Goal: Task Accomplishment & Management: Use online tool/utility

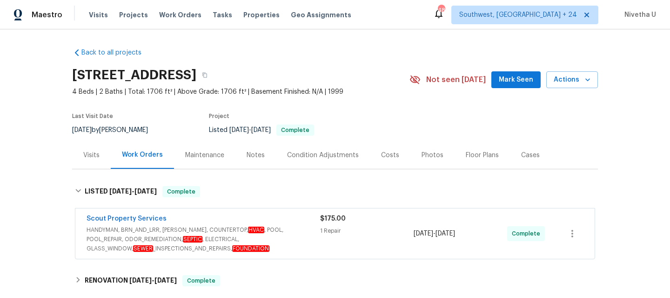
scroll to position [143, 0]
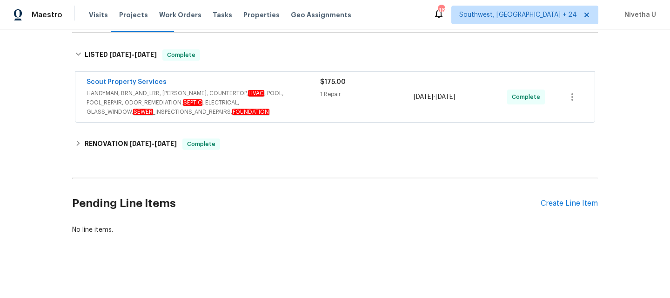
click at [172, 9] on div "Visits Projects Work Orders Tasks Properties Geo Assignments" at bounding box center [226, 15] width 274 height 19
click at [173, 18] on span "Work Orders" at bounding box center [180, 14] width 42 height 9
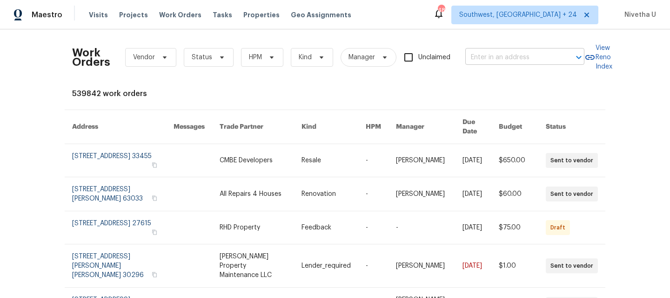
click at [479, 54] on input "text" at bounding box center [512, 57] width 93 height 14
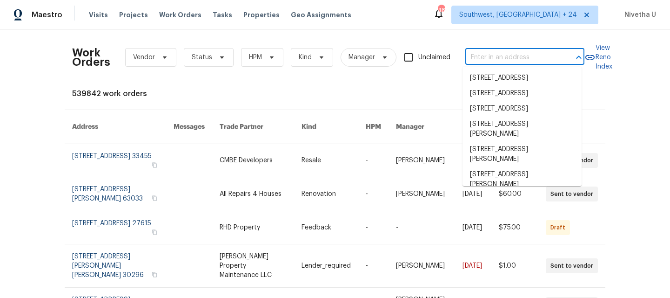
paste input "1730 Madison Dr Cedar Hill, TX 75104"
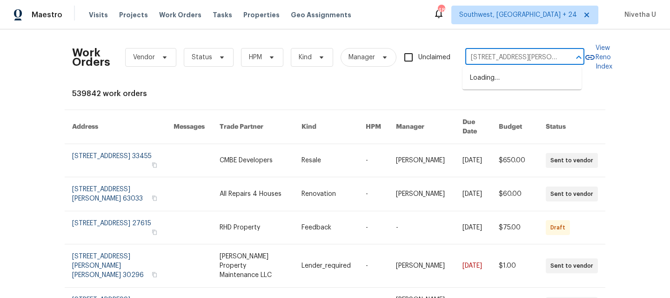
scroll to position [0, 26]
type input "1730 Madison Dr Cedar Hill, TX 75104"
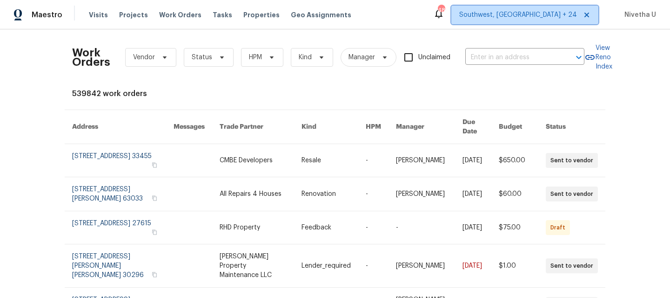
click at [527, 8] on span "Southwest, FL + 24" at bounding box center [525, 15] width 147 height 19
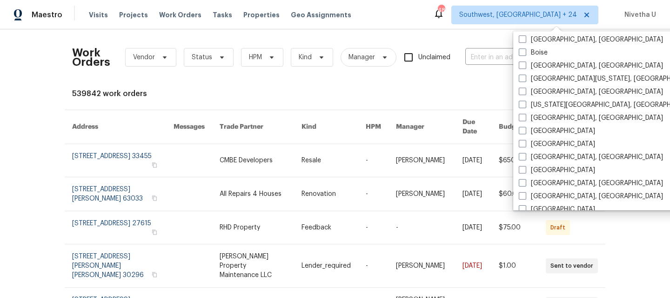
scroll to position [339, 0]
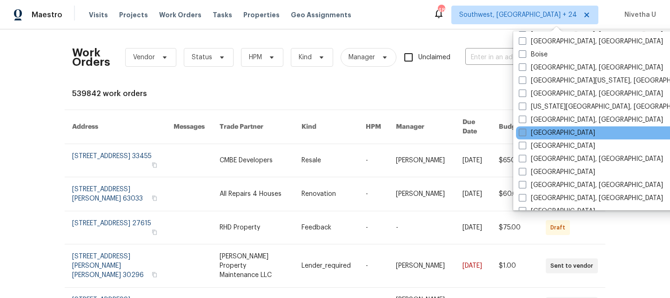
click at [527, 131] on label "Dallas" at bounding box center [557, 132] width 76 height 9
click at [525, 131] on input "Dallas" at bounding box center [522, 131] width 6 height 6
checkbox input "true"
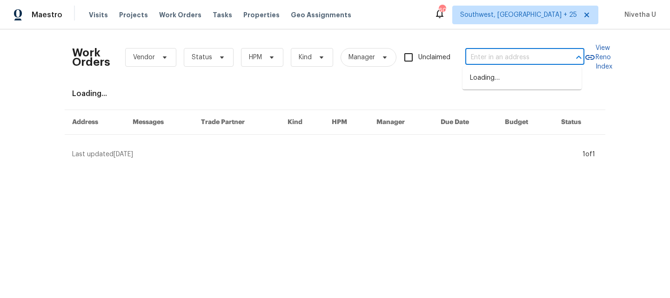
click at [480, 55] on input "text" at bounding box center [512, 57] width 93 height 14
paste input "1730 Madison Dr Cedar Hill, TX 75104"
type input "1730 Madison Dr Cedar Hill, TX 75104"
click at [492, 83] on li "1730 Madison Dr, Cedar Hill, TX 75104" at bounding box center [522, 77] width 119 height 15
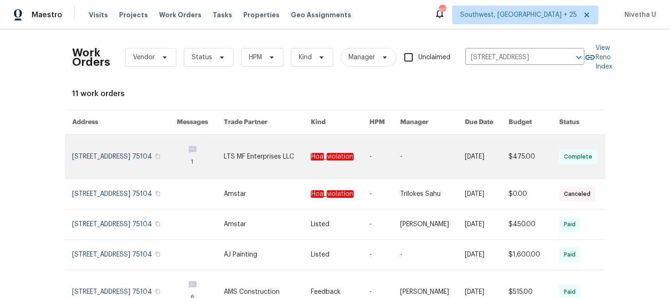
click at [119, 160] on link at bounding box center [124, 157] width 105 height 44
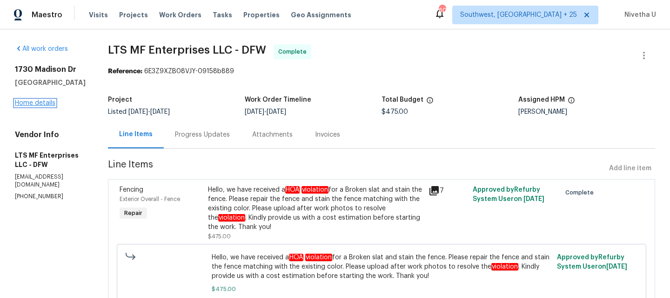
click at [25, 103] on link "Home details" at bounding box center [35, 103] width 41 height 7
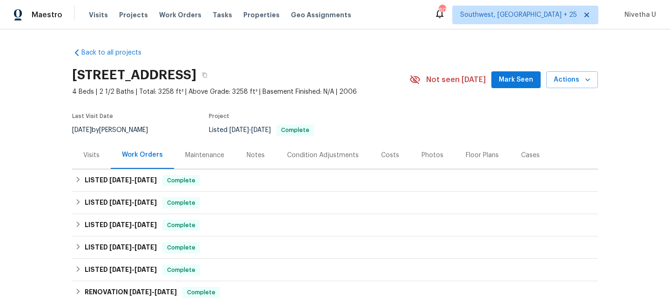
scroll to position [36, 0]
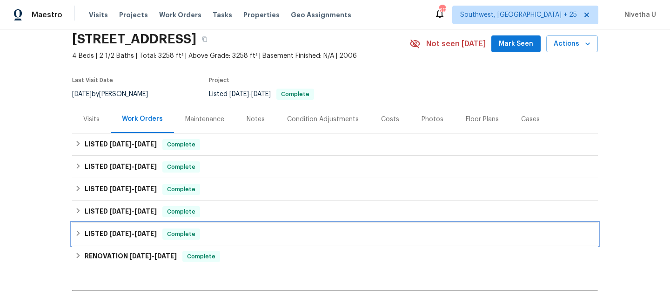
click at [199, 234] on div "Complete" at bounding box center [182, 233] width 38 height 11
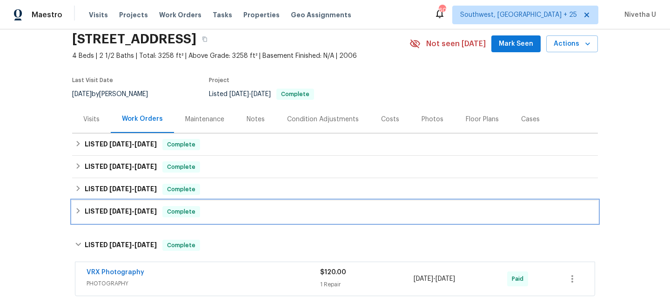
click at [203, 215] on div "LISTED 3/10/25 - 3/19/25 Complete" at bounding box center [335, 211] width 521 height 11
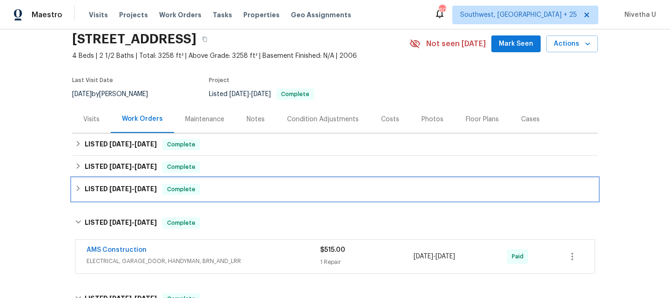
click at [205, 193] on div "LISTED 4/9/25 - 4/14/25 Complete" at bounding box center [335, 188] width 521 height 11
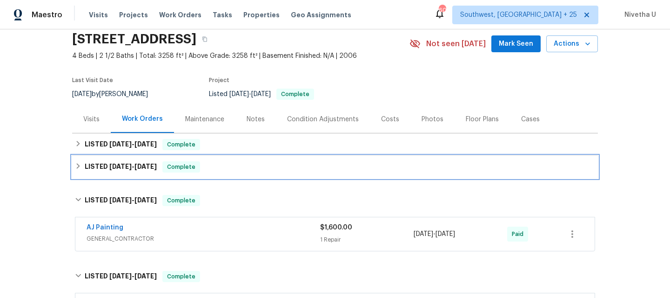
click at [203, 167] on div "LISTED 4/28/25 - 5/2/25 Complete" at bounding box center [335, 166] width 521 height 11
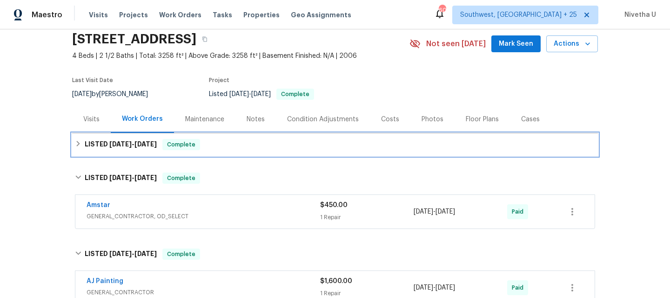
click at [204, 138] on div "LISTED 7/23/25 - 7/29/25 Complete" at bounding box center [335, 144] width 526 height 22
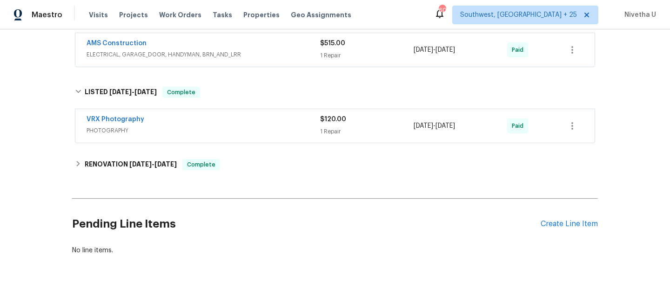
scroll to position [404, 0]
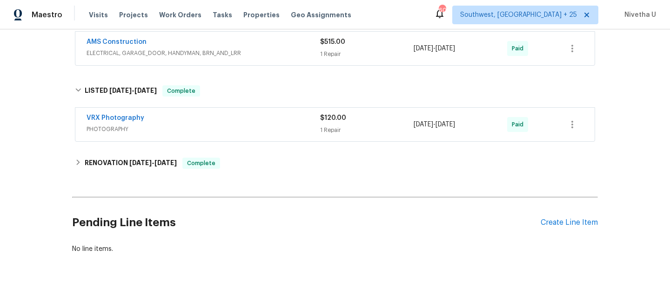
click at [205, 125] on span "PHOTOGRAPHY" at bounding box center [204, 128] width 234 height 9
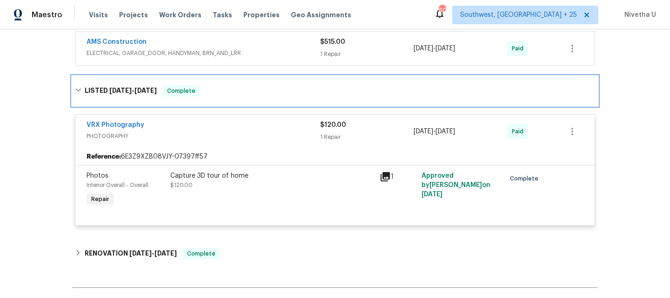
click at [205, 96] on div "LISTED 2/13/25 - 2/14/25 Complete" at bounding box center [335, 91] width 526 height 30
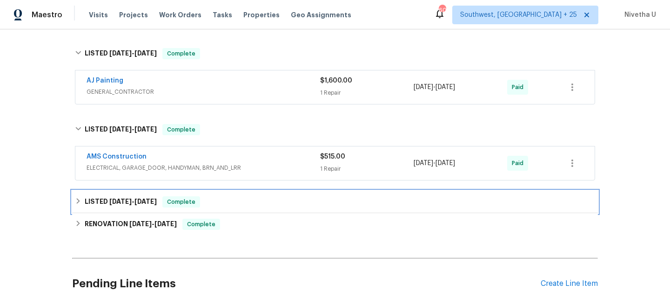
scroll to position [289, 0]
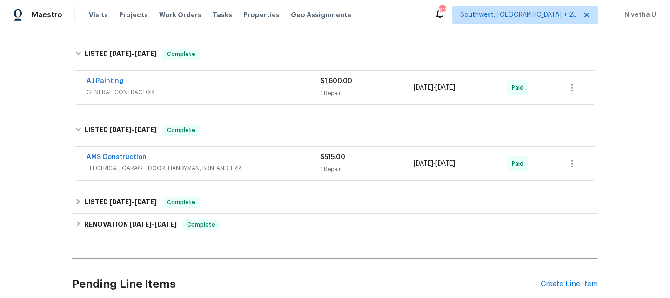
click at [259, 167] on span "ELECTRICAL, GARAGE_DOOR, HANDYMAN, BRN_AND_LRR" at bounding box center [204, 167] width 234 height 9
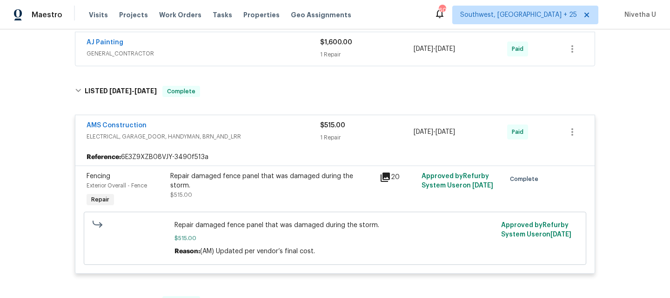
scroll to position [327, 0]
click at [248, 147] on div "AMS Construction ELECTRICAL, GARAGE_DOOR, HANDYMAN, BRN_AND_LRR $515.00 1 Repai…" at bounding box center [335, 133] width 520 height 34
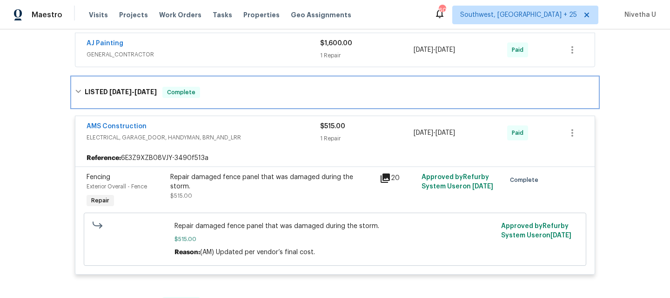
drag, startPoint x: 242, startPoint y: 92, endPoint x: 242, endPoint y: 149, distance: 56.8
click at [242, 92] on div "LISTED 3/10/25 - 3/19/25 Complete" at bounding box center [335, 92] width 521 height 11
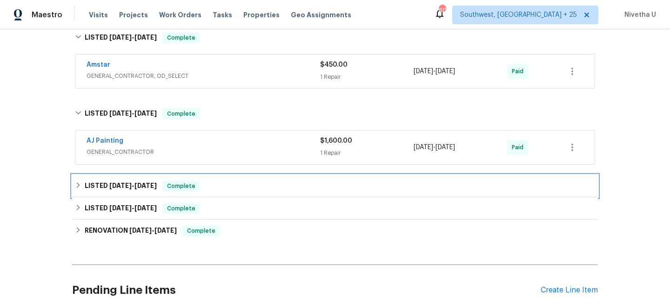
scroll to position [223, 0]
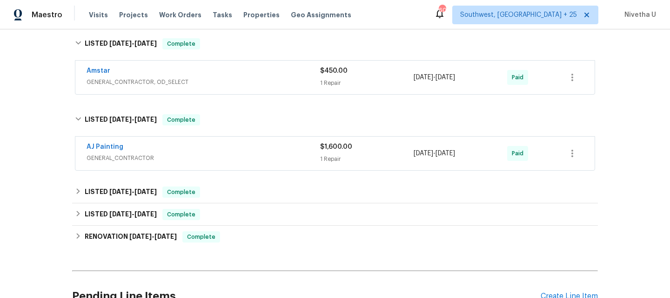
click at [236, 171] on div "AJ Painting GENERAL_CONTRACTOR $1,600.00 1 Repair 4/9/2025 - 4/14/2025 Paid" at bounding box center [335, 154] width 526 height 39
click at [229, 153] on span "GENERAL_CONTRACTOR" at bounding box center [204, 157] width 234 height 9
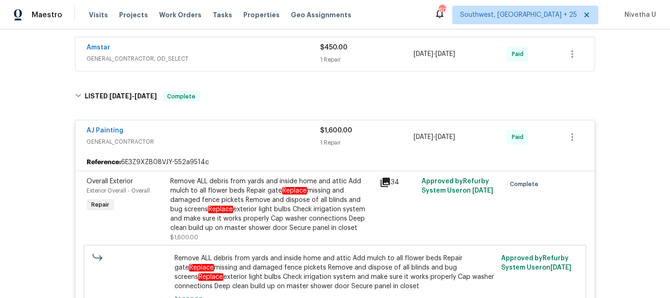
scroll to position [246, 0]
click at [230, 134] on div "AJ Painting" at bounding box center [204, 131] width 234 height 11
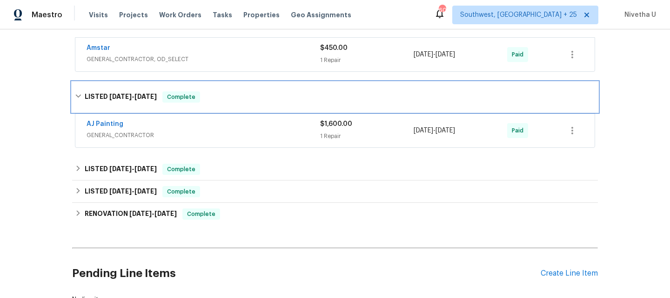
drag, startPoint x: 223, startPoint y: 96, endPoint x: 223, endPoint y: 121, distance: 25.1
click at [223, 96] on div "LISTED 4/9/25 - 4/14/25 Complete" at bounding box center [335, 96] width 521 height 11
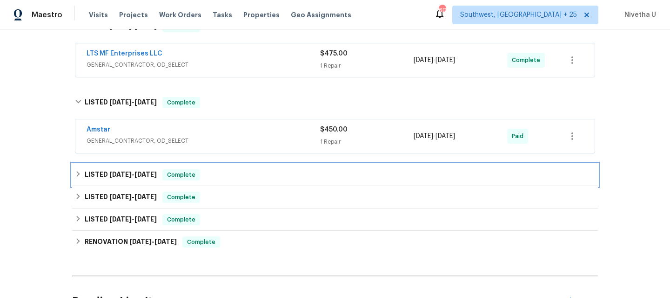
scroll to position [148, 0]
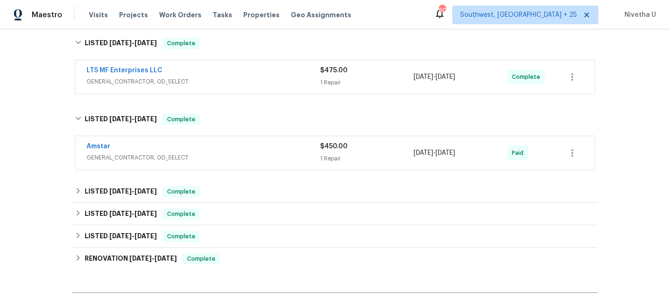
click at [224, 153] on span "GENERAL_CONTRACTOR, OD_SELECT" at bounding box center [204, 157] width 234 height 9
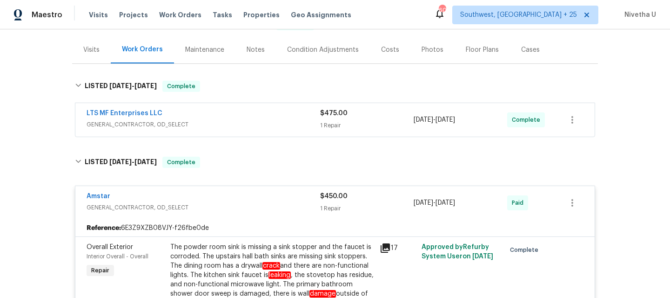
scroll to position [104, 0]
click at [225, 128] on span "GENERAL_CONTRACTOR, OD_SELECT" at bounding box center [204, 125] width 234 height 9
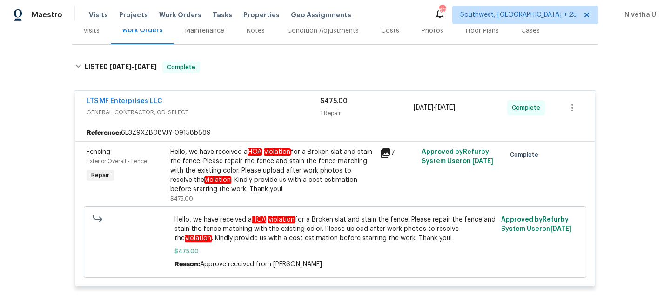
scroll to position [126, 0]
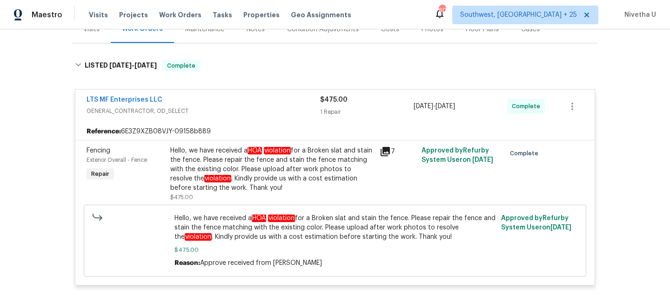
click at [230, 104] on div "LTS MF Enterprises LLC" at bounding box center [204, 100] width 234 height 11
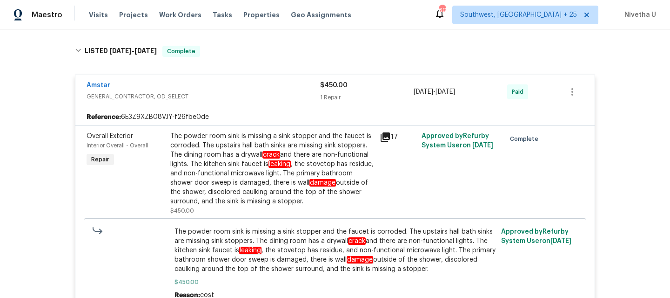
scroll to position [218, 0]
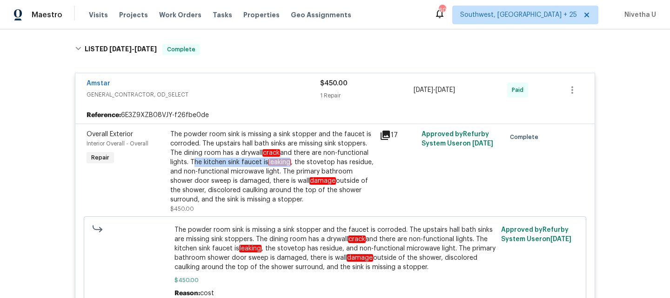
drag, startPoint x: 187, startPoint y: 163, endPoint x: 288, endPoint y: 164, distance: 101.0
click at [288, 164] on div "The powder room sink is missing a sink stopper and the faucet is corroded. The …" at bounding box center [272, 166] width 204 height 74
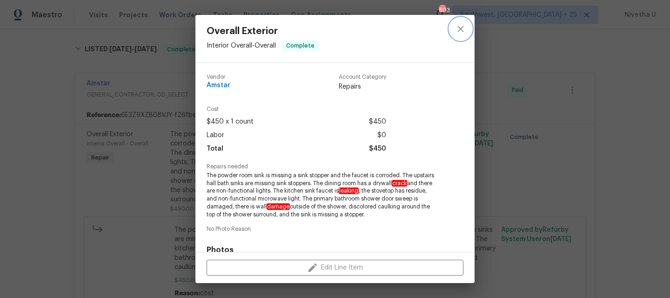
click at [465, 30] on icon "close" at bounding box center [460, 28] width 11 height 11
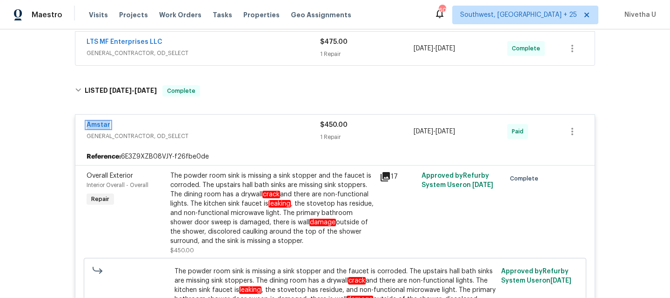
scroll to position [164, 0]
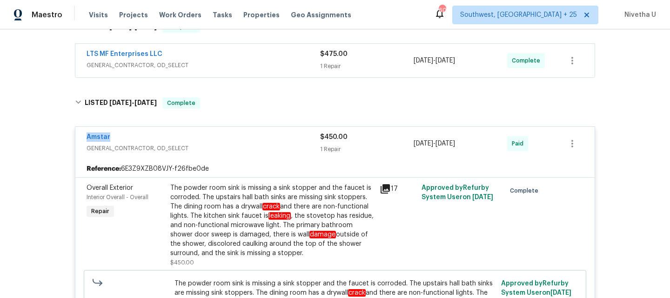
click at [299, 137] on div "Amstar" at bounding box center [204, 137] width 234 height 11
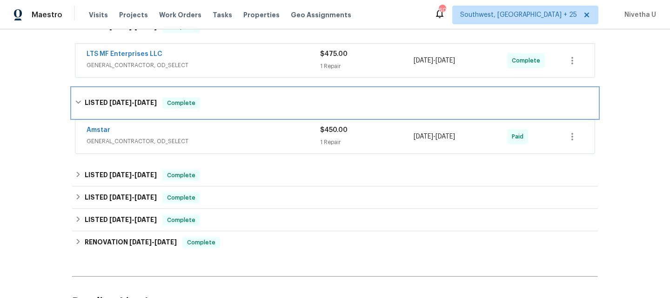
click at [280, 107] on div "LISTED 4/28/25 - 5/2/25 Complete" at bounding box center [335, 102] width 521 height 11
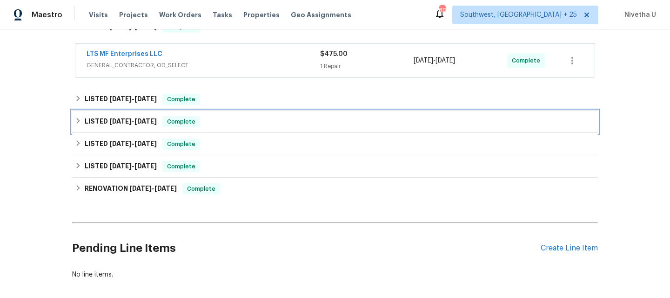
click at [263, 119] on div "LISTED 4/9/25 - 4/14/25 Complete" at bounding box center [335, 121] width 521 height 11
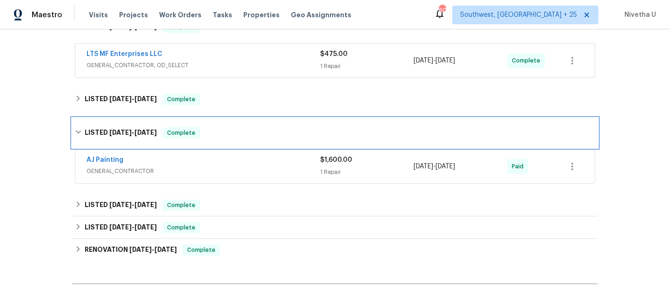
click at [262, 129] on div "LISTED 4/9/25 - 4/14/25 Complete" at bounding box center [335, 132] width 521 height 11
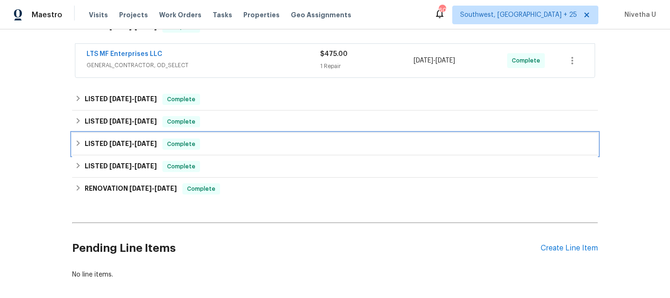
click at [255, 147] on div "LISTED 3/10/25 - 3/19/25 Complete" at bounding box center [335, 143] width 521 height 11
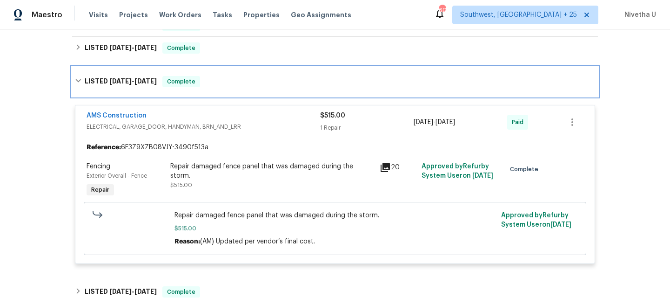
scroll to position [224, 0]
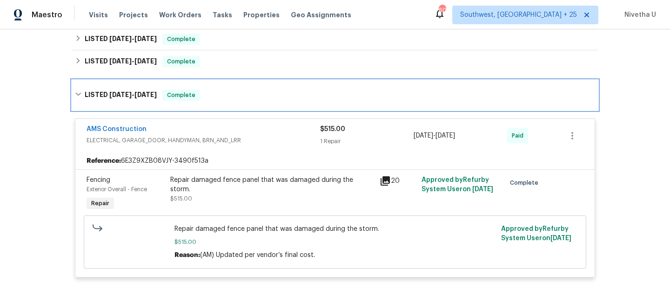
click at [245, 101] on div "LISTED 3/10/25 - 3/19/25 Complete" at bounding box center [335, 95] width 526 height 30
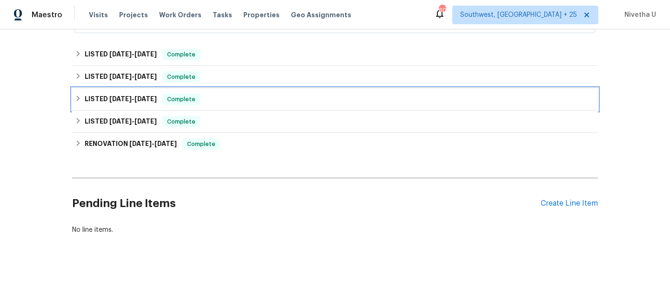
scroll to position [216, 0]
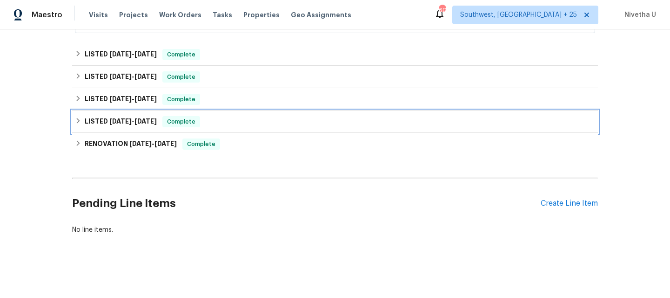
click at [241, 116] on div "LISTED 2/13/25 - 2/14/25 Complete" at bounding box center [335, 121] width 521 height 11
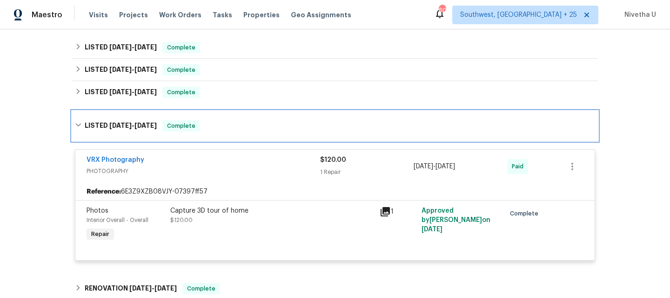
click at [243, 136] on div "LISTED 2/13/25 - 2/14/25 Complete" at bounding box center [335, 126] width 526 height 30
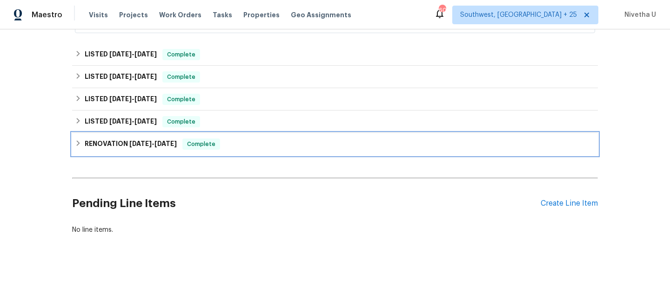
click at [238, 141] on div "RENOVATION 1/24/25 - 2/7/25 Complete" at bounding box center [335, 143] width 521 height 11
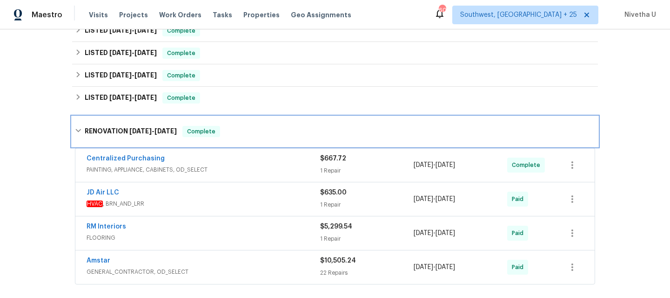
click at [233, 128] on div "RENOVATION 1/24/25 - 2/7/25 Complete" at bounding box center [335, 131] width 521 height 11
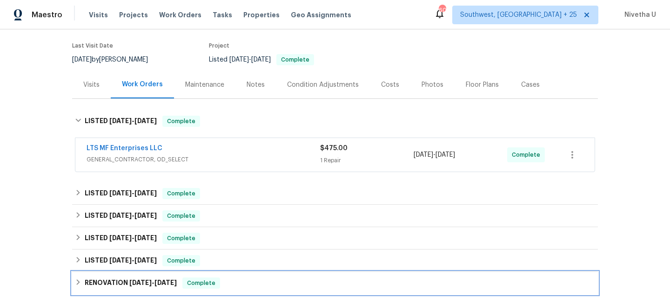
scroll to position [69, 0]
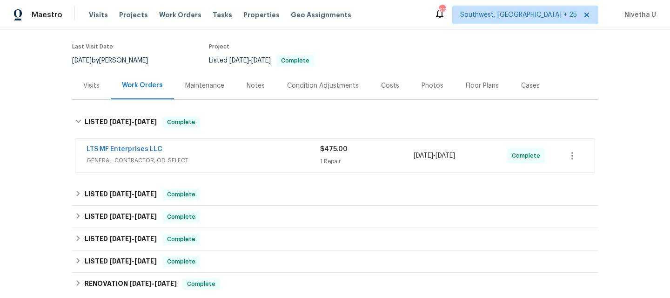
click at [258, 156] on span "GENERAL_CONTRACTOR, OD_SELECT" at bounding box center [204, 160] width 234 height 9
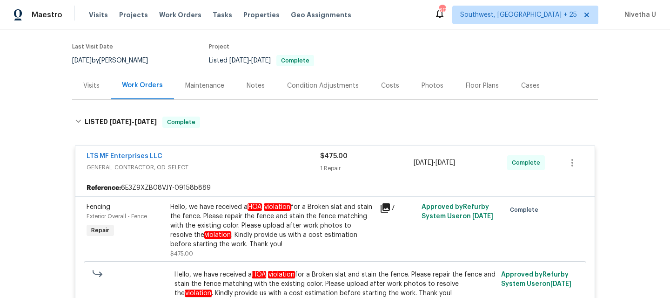
click at [258, 165] on span "GENERAL_CONTRACTOR, OD_SELECT" at bounding box center [204, 167] width 234 height 9
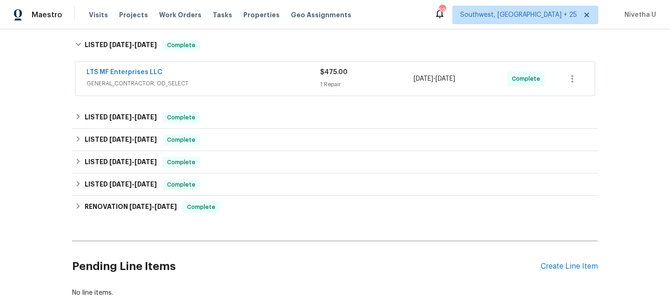
scroll to position [149, 0]
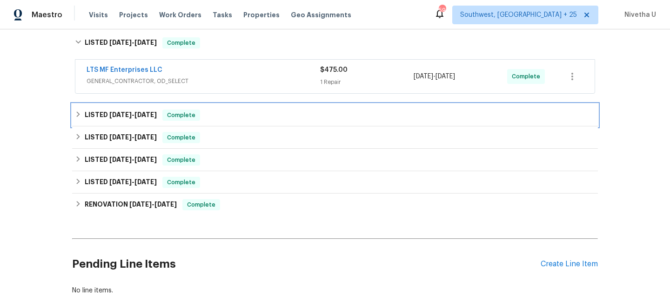
click at [202, 111] on div "LISTED 4/28/25 - 5/2/25 Complete" at bounding box center [335, 114] width 521 height 11
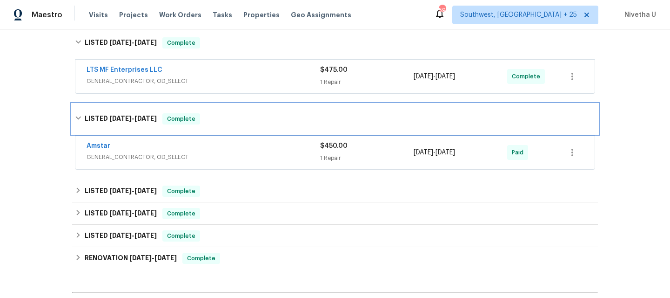
click at [209, 121] on div "LISTED 4/28/25 - 5/2/25 Complete" at bounding box center [335, 118] width 521 height 11
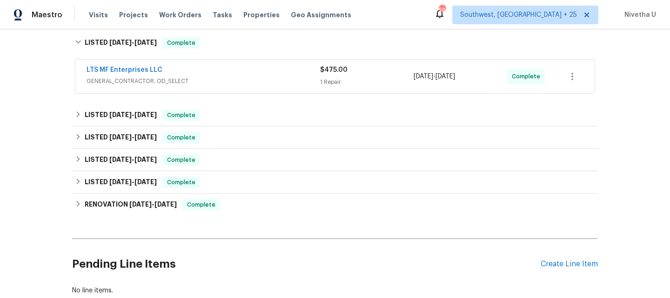
click at [213, 85] on span "GENERAL_CONTRACTOR, OD_SELECT" at bounding box center [204, 80] width 234 height 9
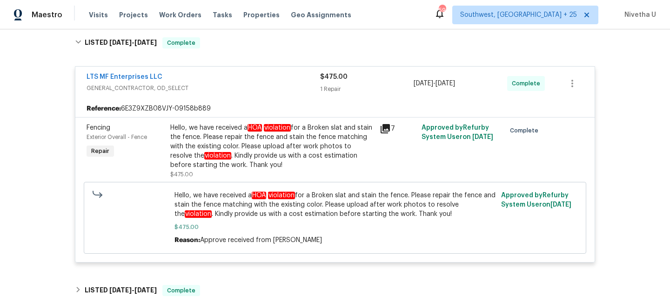
click at [213, 85] on span "GENERAL_CONTRACTOR, OD_SELECT" at bounding box center [204, 87] width 234 height 9
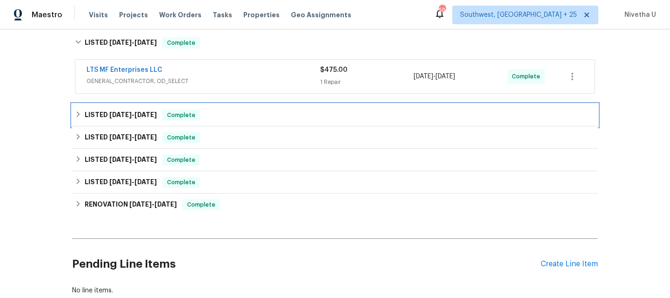
click at [203, 117] on div "LISTED 4/28/25 - 5/2/25 Complete" at bounding box center [335, 114] width 521 height 11
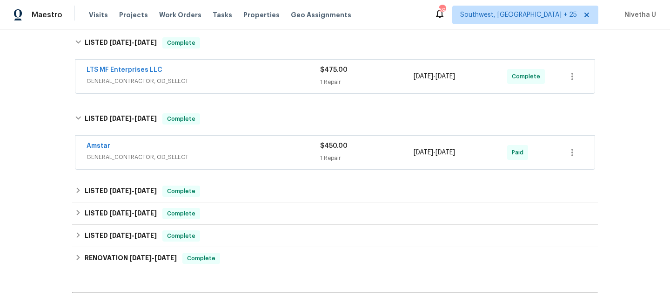
click at [212, 153] on span "GENERAL_CONTRACTOR, OD_SELECT" at bounding box center [204, 156] width 234 height 9
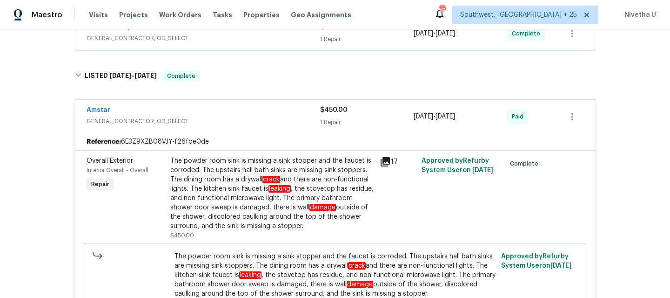
click at [203, 106] on div "Amstar" at bounding box center [204, 110] width 234 height 11
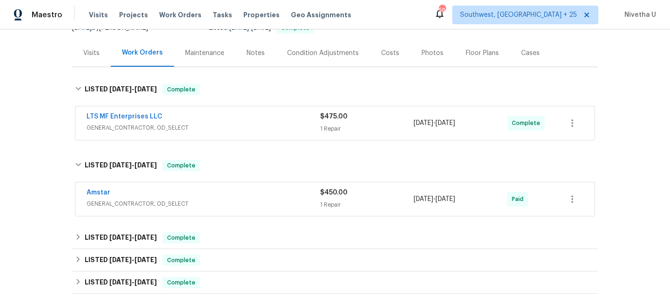
scroll to position [102, 0]
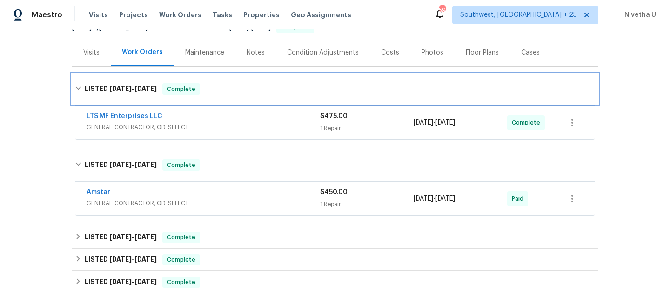
click at [197, 91] on span "Complete" at bounding box center [181, 88] width 36 height 9
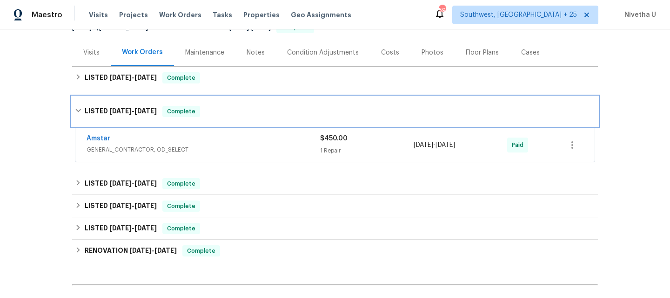
click at [190, 112] on span "Complete" at bounding box center [181, 111] width 36 height 9
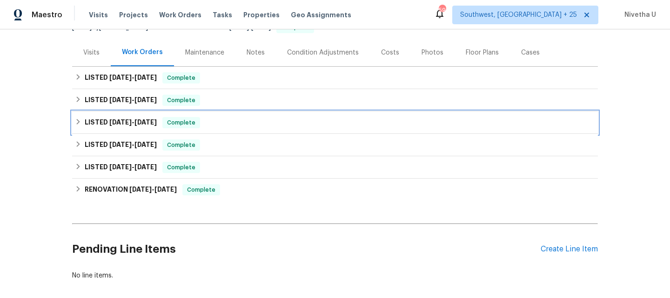
click at [189, 122] on span "Complete" at bounding box center [181, 122] width 36 height 9
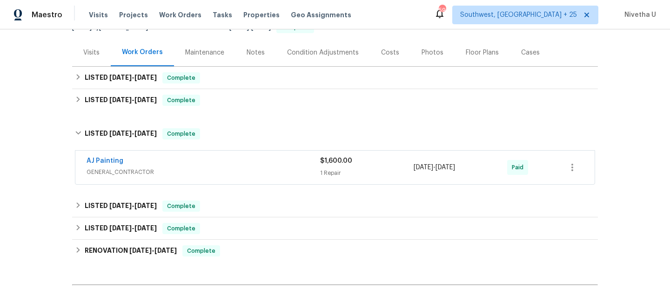
click at [230, 167] on span "GENERAL_CONTRACTOR" at bounding box center [204, 171] width 234 height 9
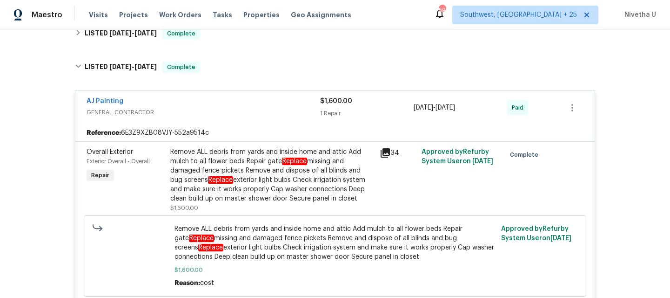
scroll to position [163, 0]
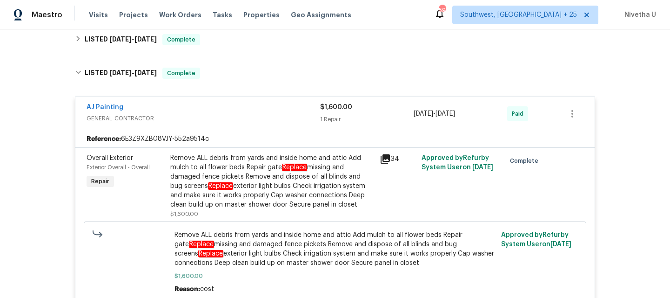
click at [206, 122] on span "GENERAL_CONTRACTOR" at bounding box center [204, 118] width 234 height 9
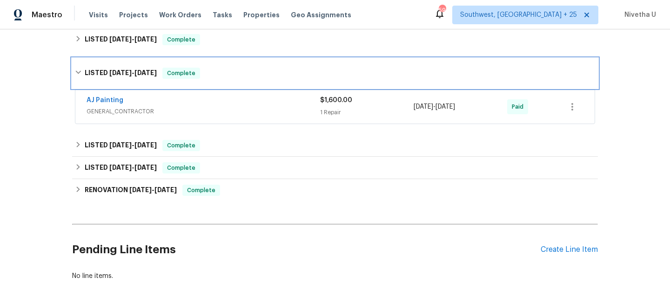
click at [206, 76] on div "LISTED 4/9/25 - 4/14/25 Complete" at bounding box center [335, 73] width 521 height 11
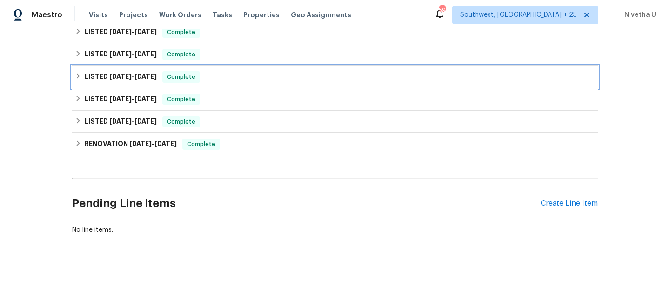
scroll to position [155, 0]
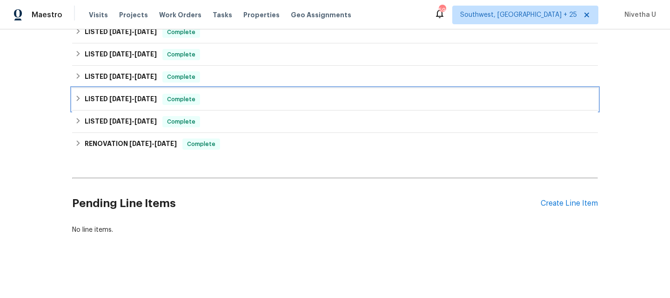
click at [204, 94] on div "LISTED 3/10/25 - 3/19/25 Complete" at bounding box center [335, 99] width 521 height 11
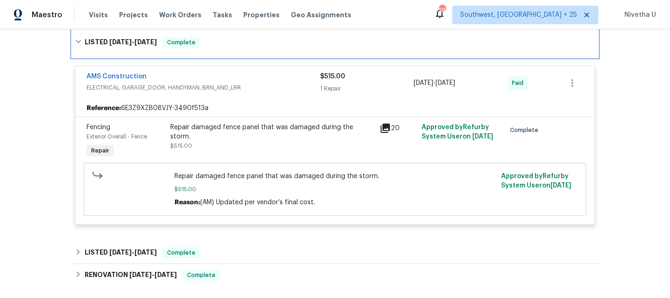
scroll to position [183, 0]
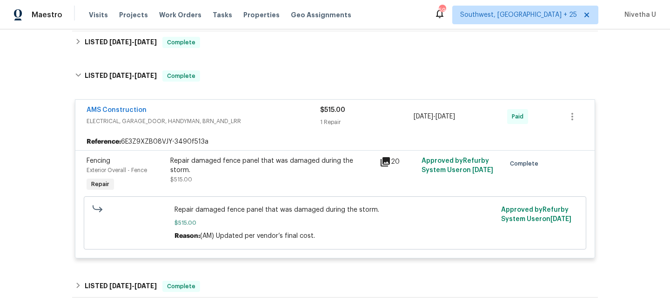
click at [289, 117] on span "ELECTRICAL, GARAGE_DOOR, HANDYMAN, BRN_AND_LRR" at bounding box center [204, 120] width 234 height 9
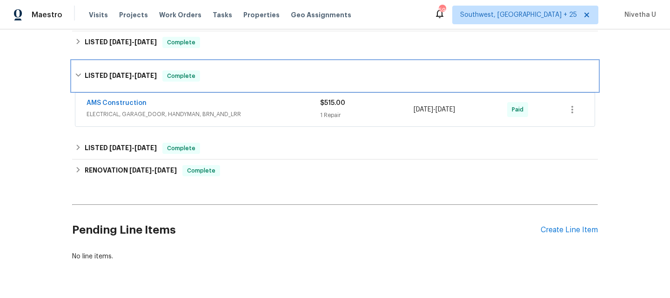
click at [269, 84] on div "LISTED 3/10/25 - 3/19/25 Complete" at bounding box center [335, 76] width 526 height 30
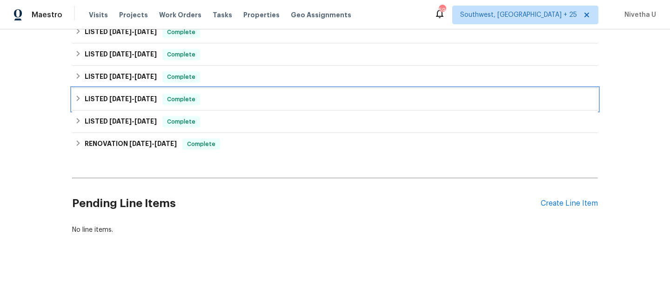
scroll to position [155, 0]
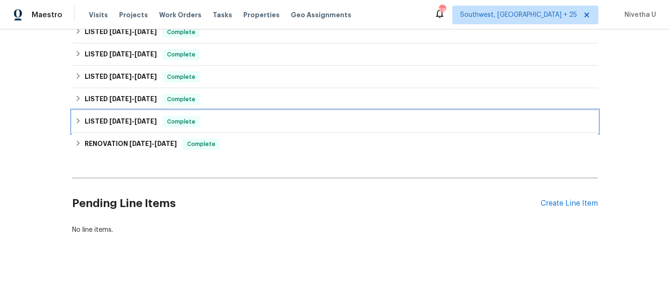
click at [259, 116] on div "LISTED 2/13/25 - 2/14/25 Complete" at bounding box center [335, 121] width 521 height 11
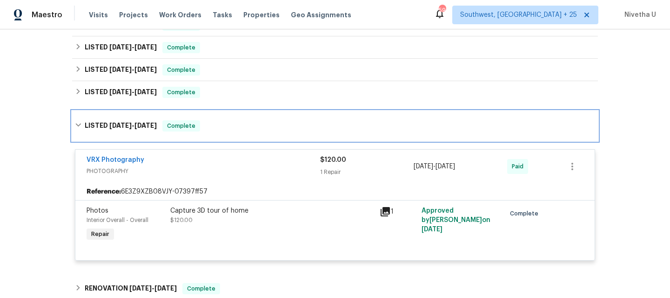
click at [247, 115] on div "LISTED 2/13/25 - 2/14/25 Complete" at bounding box center [335, 126] width 526 height 30
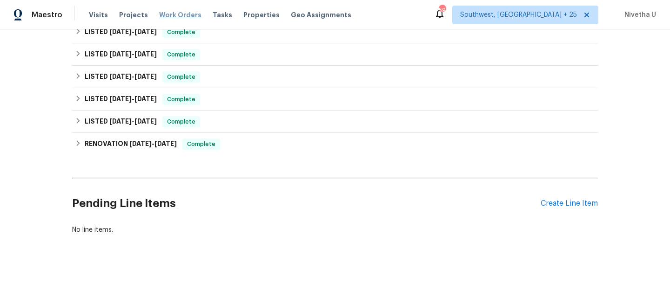
click at [171, 10] on span "Work Orders" at bounding box center [180, 14] width 42 height 9
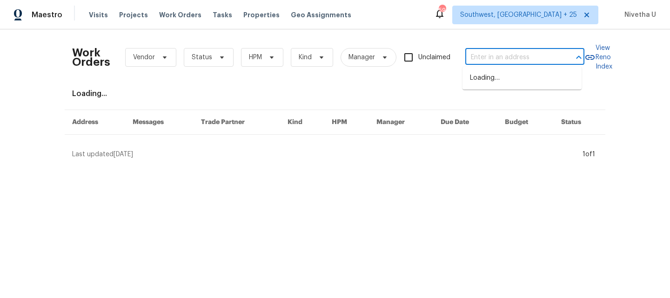
click at [484, 56] on input "text" at bounding box center [512, 57] width 93 height 14
paste input "9174 Retreat Pass Jonesboro, GA 30236"
type input "9174 Retreat Pass Jonesboro, GA 30236"
click at [492, 82] on li "9174 Retreat Pass, Jonesboro, GA 30236" at bounding box center [522, 77] width 119 height 15
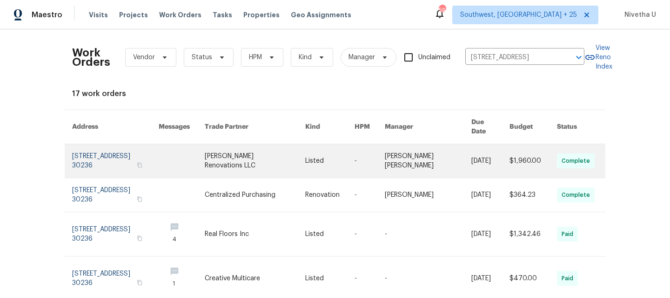
click at [98, 147] on link at bounding box center [115, 161] width 87 height 34
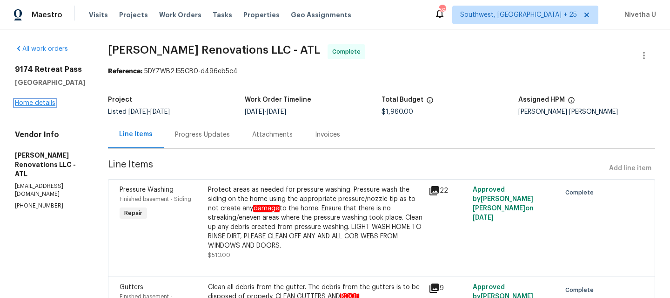
click at [30, 104] on link "Home details" at bounding box center [35, 103] width 41 height 7
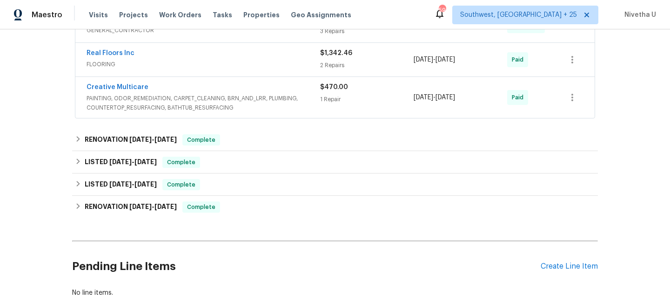
scroll to position [274, 0]
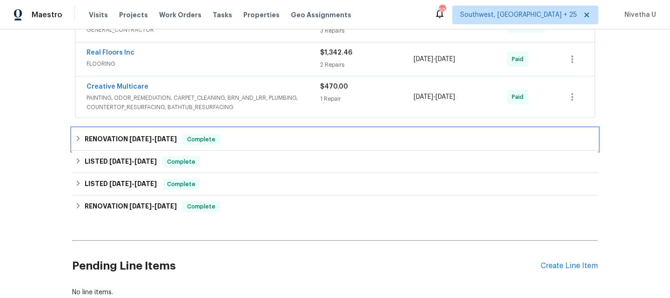
click at [224, 135] on div "RENOVATION 7/14/25 - 7/14/25 Complete" at bounding box center [335, 139] width 521 height 11
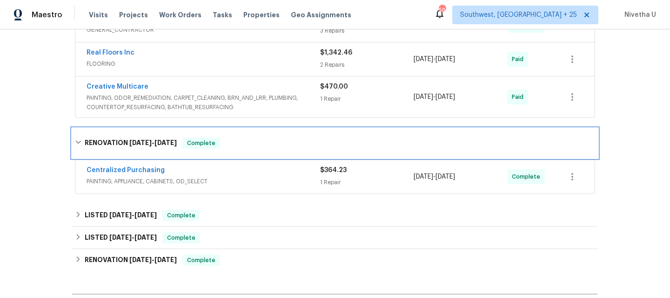
click at [224, 137] on div "RENOVATION 7/14/25 - 7/14/25 Complete" at bounding box center [335, 142] width 521 height 11
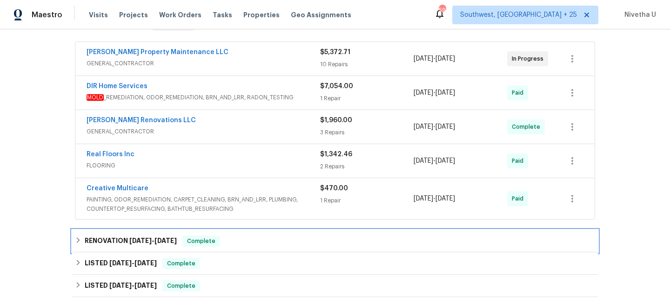
scroll to position [209, 0]
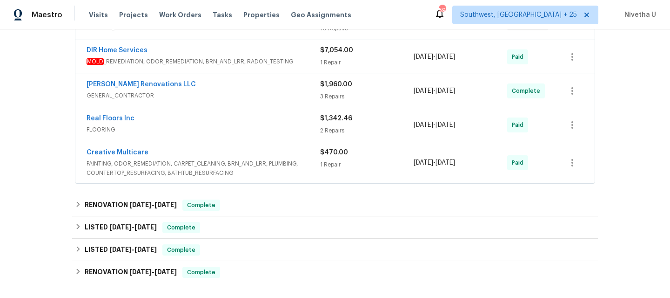
click at [299, 159] on span "PAINTING, ODOR_REMEDIATION, CARPET_CLEANING, BRN_AND_LRR, PLUMBING, COUNTERTOP_…" at bounding box center [204, 168] width 234 height 19
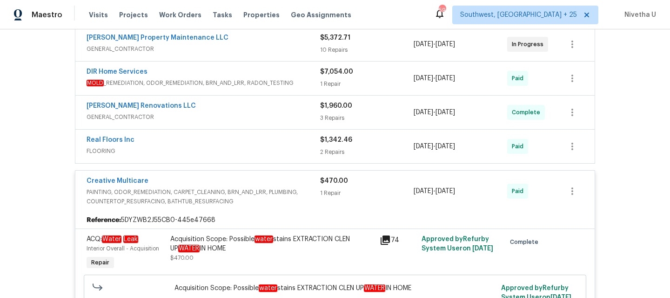
scroll to position [183, 0]
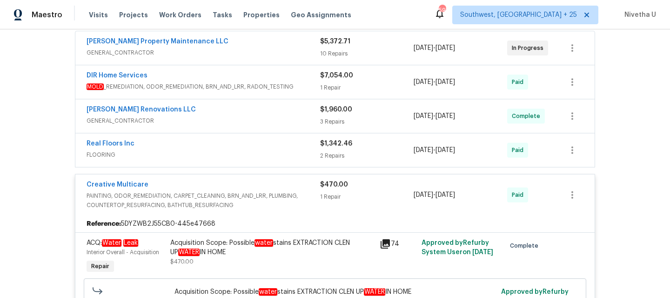
click at [284, 150] on span "FLOORING" at bounding box center [204, 154] width 234 height 9
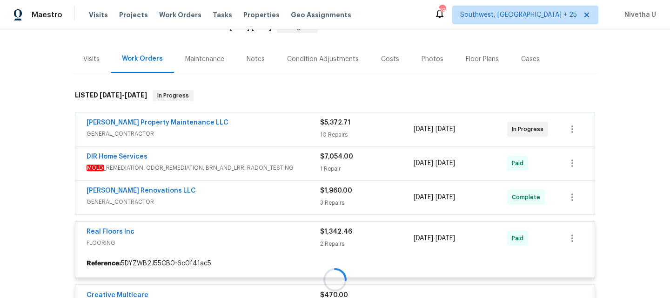
scroll to position [102, 0]
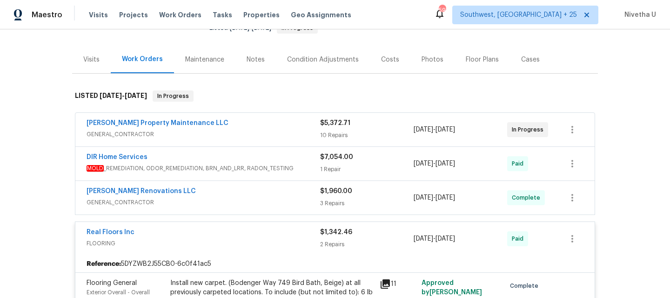
click at [286, 129] on span "GENERAL_CONTRACTOR" at bounding box center [204, 133] width 234 height 9
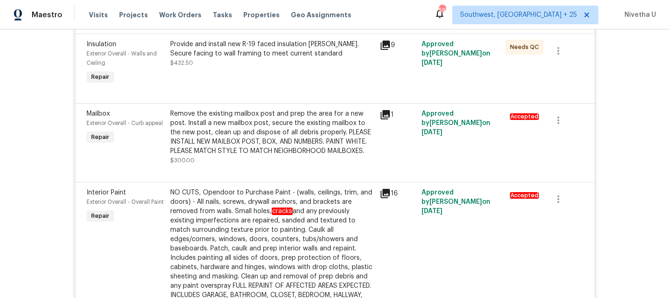
scroll to position [814, 0]
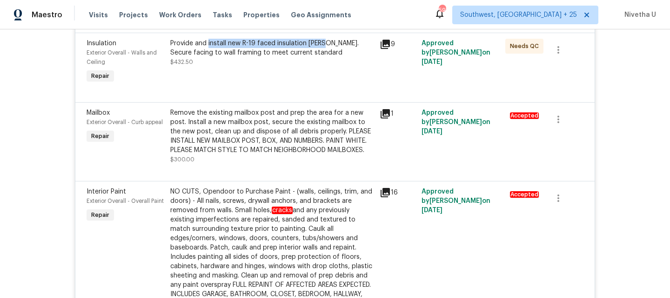
drag, startPoint x: 204, startPoint y: 38, endPoint x: 318, endPoint y: 40, distance: 114.1
click at [318, 40] on div "Provide and install new R-19 faced insulation batts. Secure facing to wall fram…" at bounding box center [272, 48] width 204 height 19
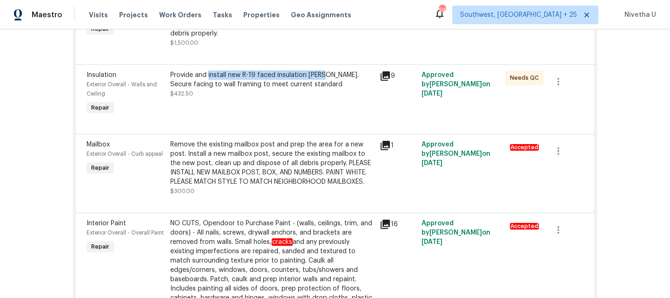
scroll to position [812, 0]
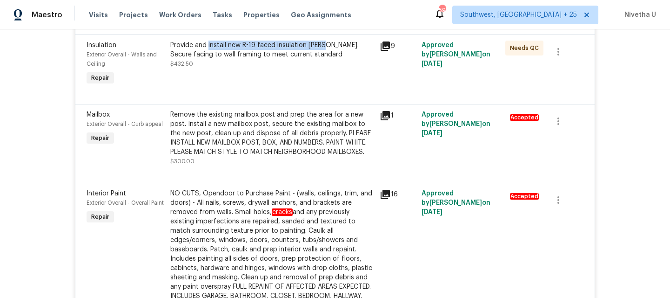
copy div "install new R-19 faced insulation batts"
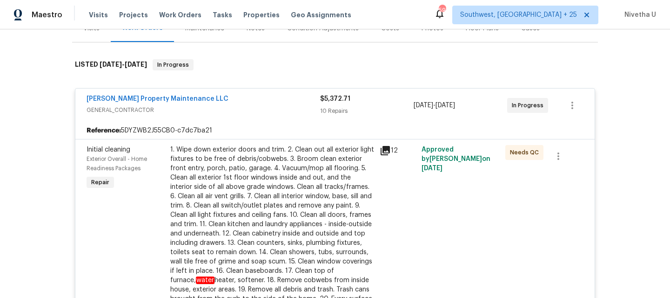
scroll to position [37, 0]
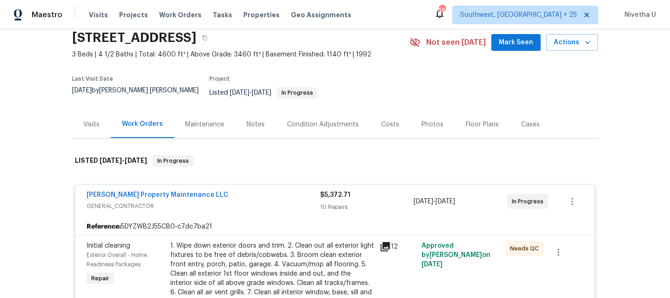
click at [279, 192] on div "Glen Property Maintenance LLC" at bounding box center [204, 195] width 234 height 11
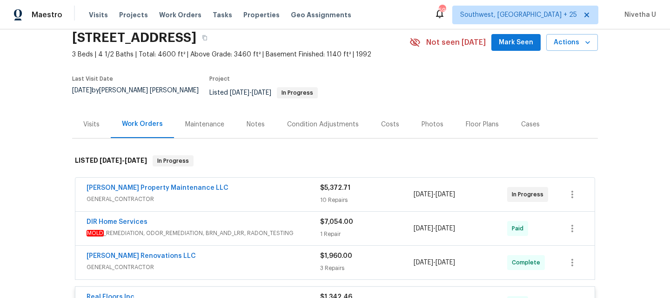
click at [297, 228] on span "MOLD _REMEDIATION, ODOR_REMEDIATION, BRN_AND_LRR, RADON_TESTING" at bounding box center [204, 232] width 234 height 9
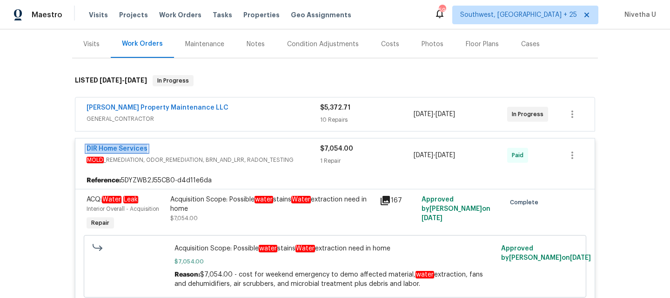
scroll to position [116, 0]
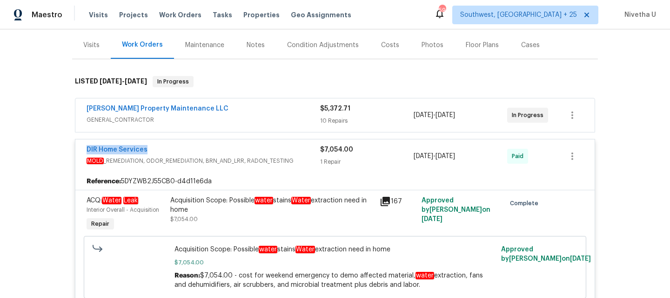
click at [232, 145] on div "DIR Home Services" at bounding box center [204, 150] width 234 height 11
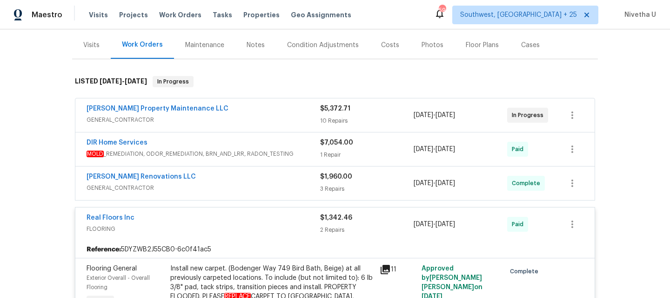
scroll to position [145, 0]
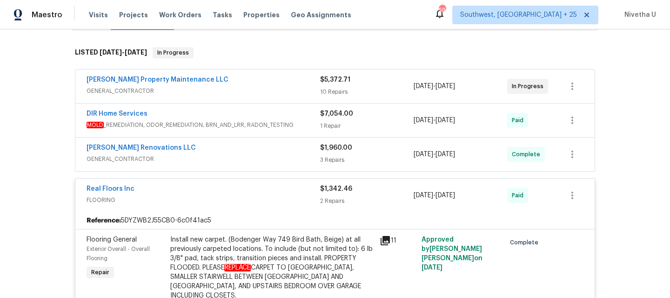
click at [219, 154] on span "GENERAL_CONTRACTOR" at bounding box center [204, 158] width 234 height 9
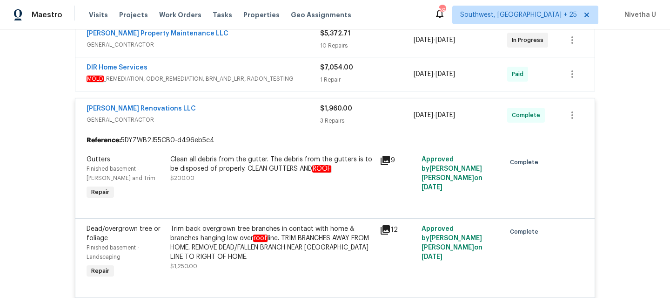
scroll to position [146, 0]
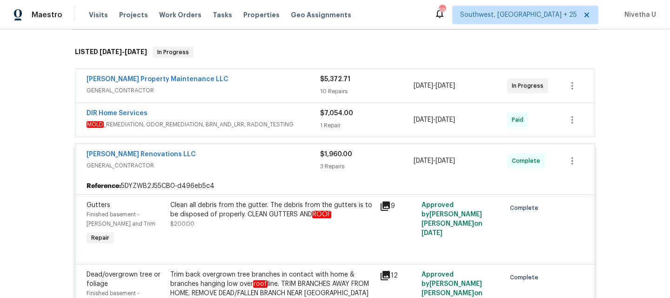
click at [237, 149] on div "Aseem Renovations LLC" at bounding box center [204, 154] width 234 height 11
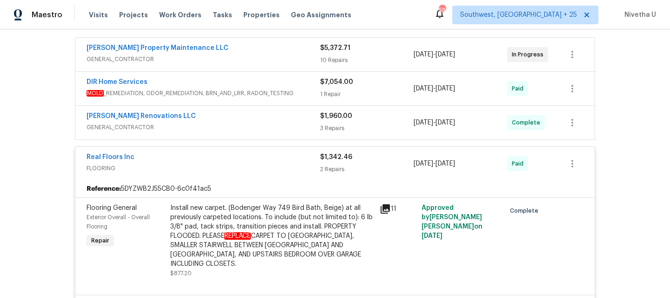
scroll to position [156, 0]
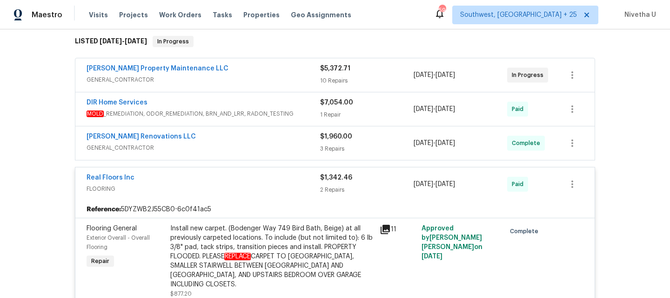
click at [226, 109] on span "MOLD _REMEDIATION, ODOR_REMEDIATION, BRN_AND_LRR, RADON_TESTING" at bounding box center [204, 113] width 234 height 9
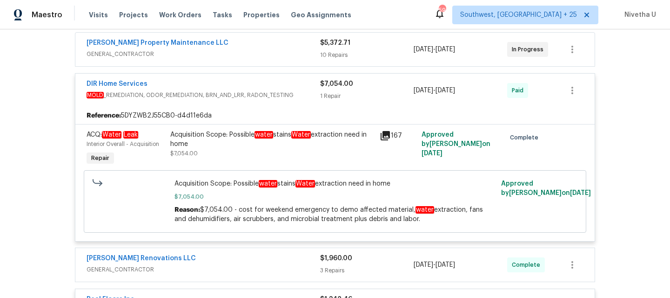
scroll to position [183, 0]
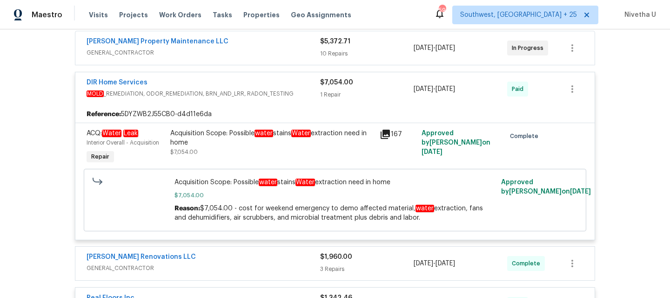
click at [239, 89] on span "MOLD _REMEDIATION, ODOR_REMEDIATION, BRN_AND_LRR, RADON_TESTING" at bounding box center [204, 93] width 234 height 9
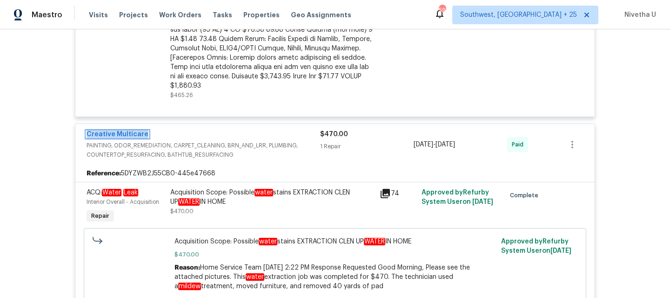
scroll to position [562, 0]
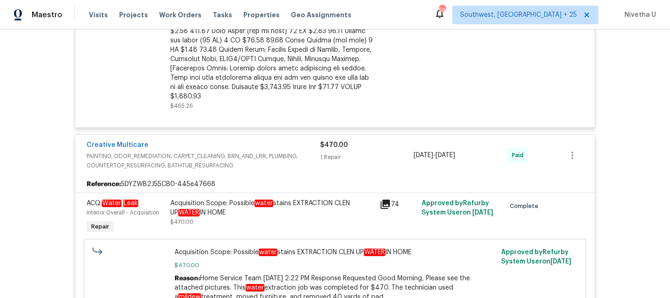
click at [296, 151] on span "PAINTING, ODOR_REMEDIATION, CARPET_CLEANING, BRN_AND_LRR, PLUMBING, COUNTERTOP_…" at bounding box center [204, 160] width 234 height 19
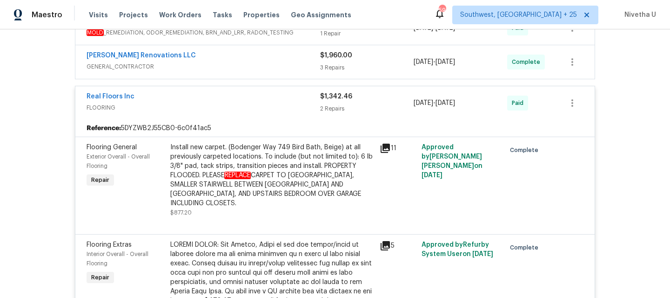
scroll to position [235, 0]
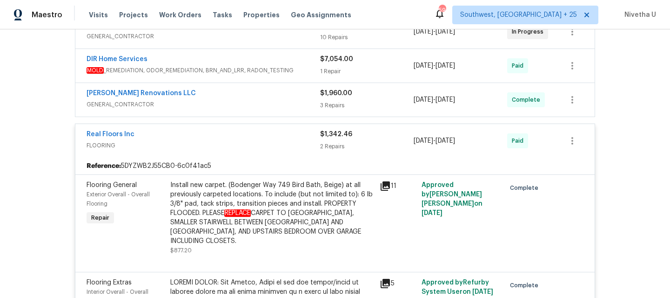
click at [276, 133] on div "Real Floors Inc" at bounding box center [204, 134] width 234 height 11
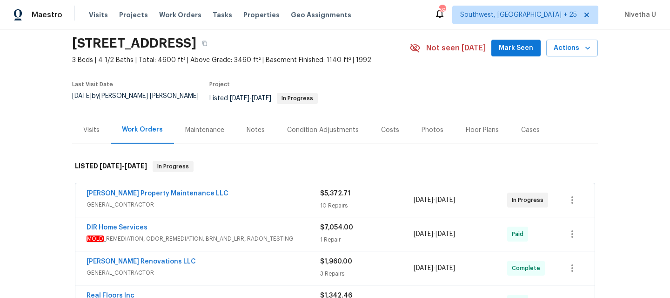
scroll to position [130, 0]
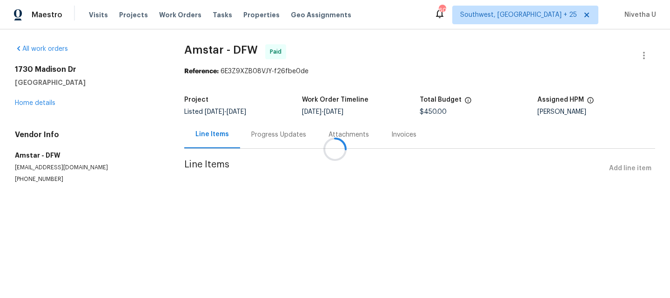
click at [253, 131] on div at bounding box center [335, 149] width 670 height 298
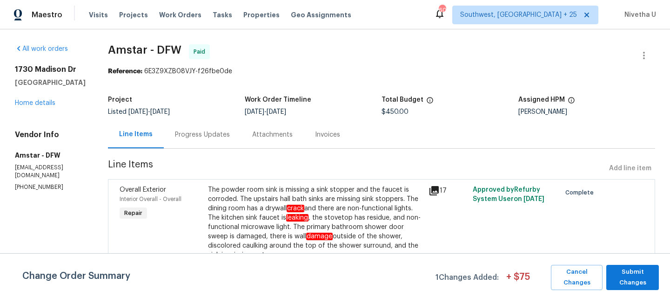
click at [193, 138] on div "Progress Updates" at bounding box center [202, 134] width 55 height 9
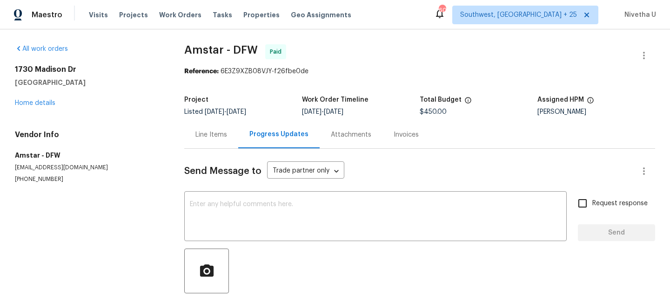
scroll to position [92, 0]
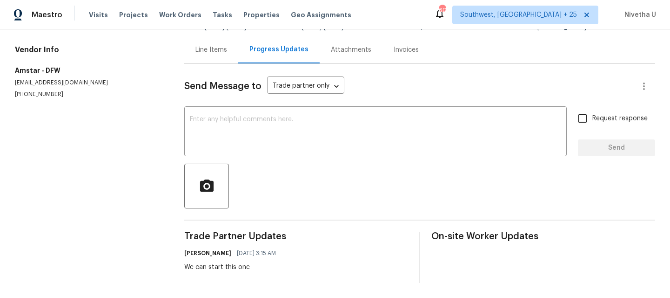
click at [209, 47] on div "Line Items" at bounding box center [211, 49] width 54 height 27
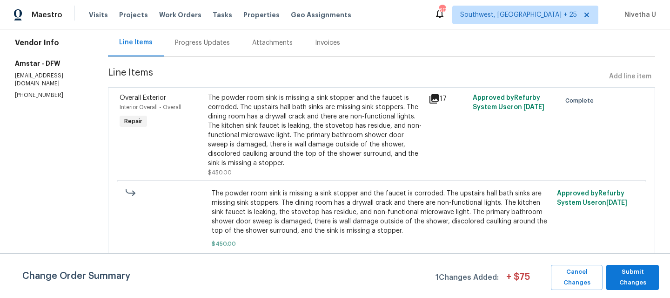
scroll to position [101, 0]
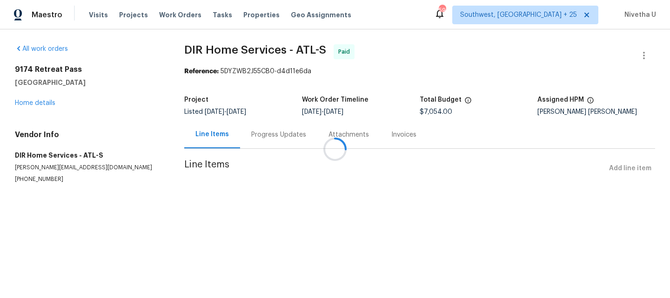
click at [271, 135] on div at bounding box center [335, 149] width 670 height 298
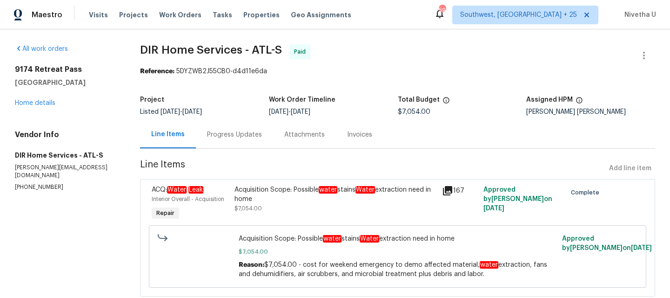
click at [242, 148] on div "Progress Updates" at bounding box center [234, 134] width 77 height 27
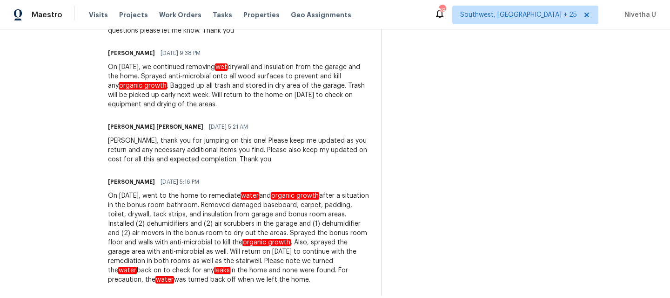
scroll to position [685, 0]
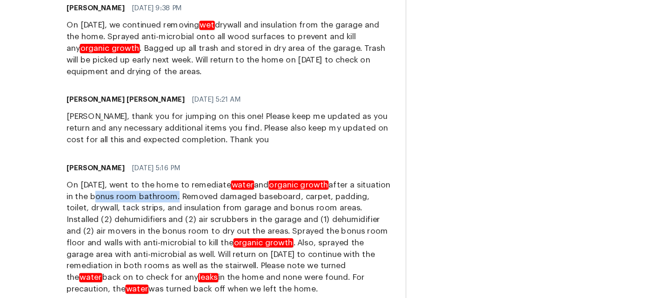
drag, startPoint x: 165, startPoint y: 191, endPoint x: 232, endPoint y: 190, distance: 66.6
click at [232, 190] on div "On [DATE], went to the home to remediate water and organic growth after a situa…" at bounding box center [239, 232] width 262 height 93
copy div "bonus room bathroom"
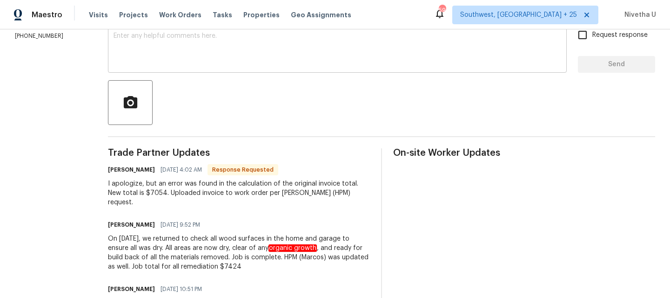
scroll to position [54, 0]
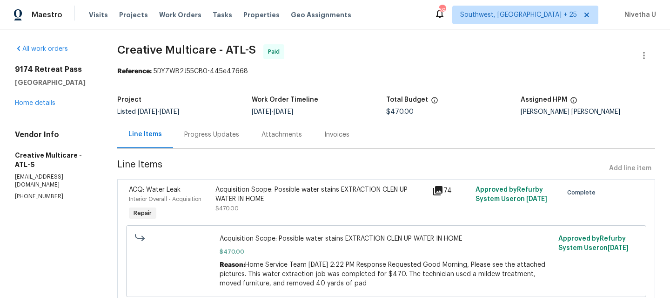
click at [228, 135] on div "Progress Updates" at bounding box center [211, 134] width 55 height 9
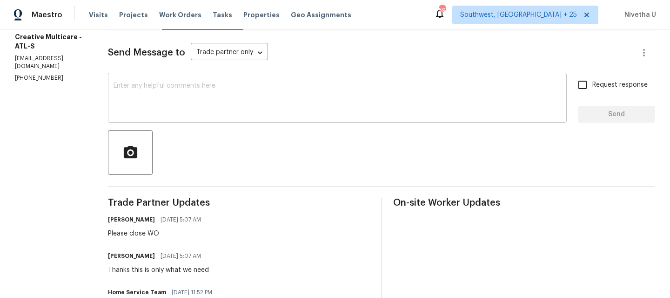
scroll to position [117, 0]
